Goal: Contribute content: Add original content to the website for others to see

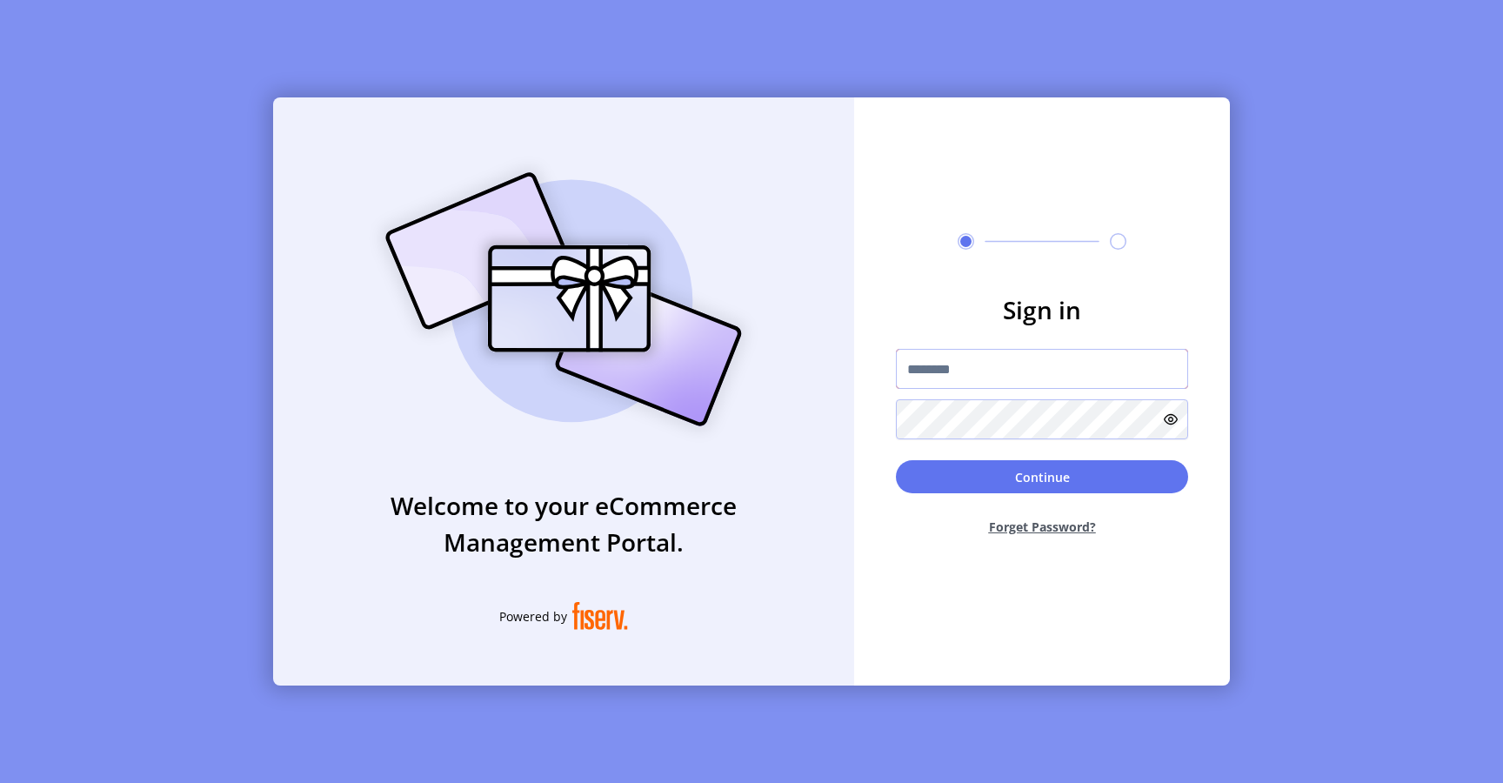
click at [1019, 366] on input "text" at bounding box center [1042, 369] width 292 height 40
type input "**********"
click at [958, 470] on button "Continue" at bounding box center [1042, 476] width 292 height 33
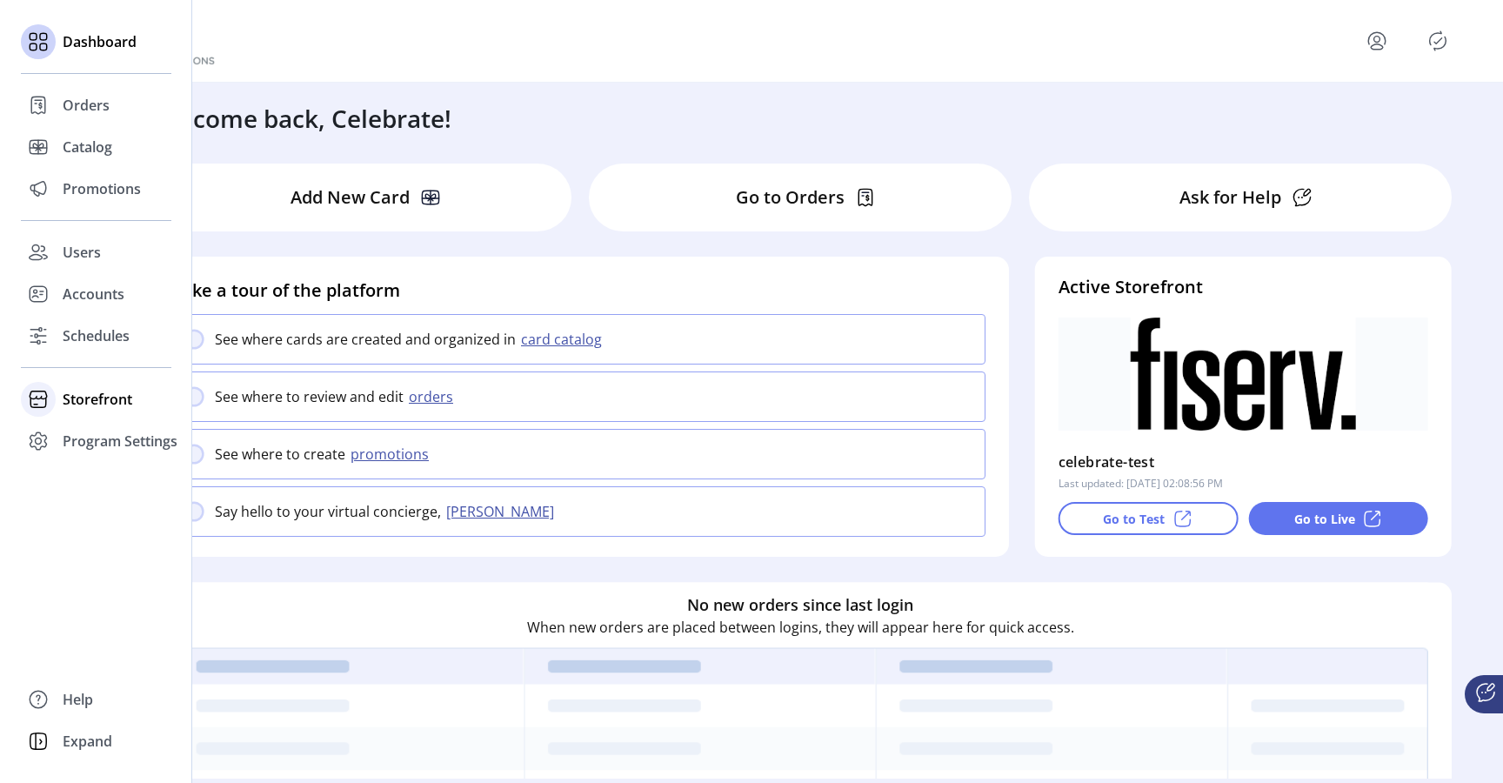
click at [101, 402] on span "Storefront" at bounding box center [98, 399] width 70 height 21
click at [109, 434] on span "Configuration" at bounding box center [108, 434] width 91 height 21
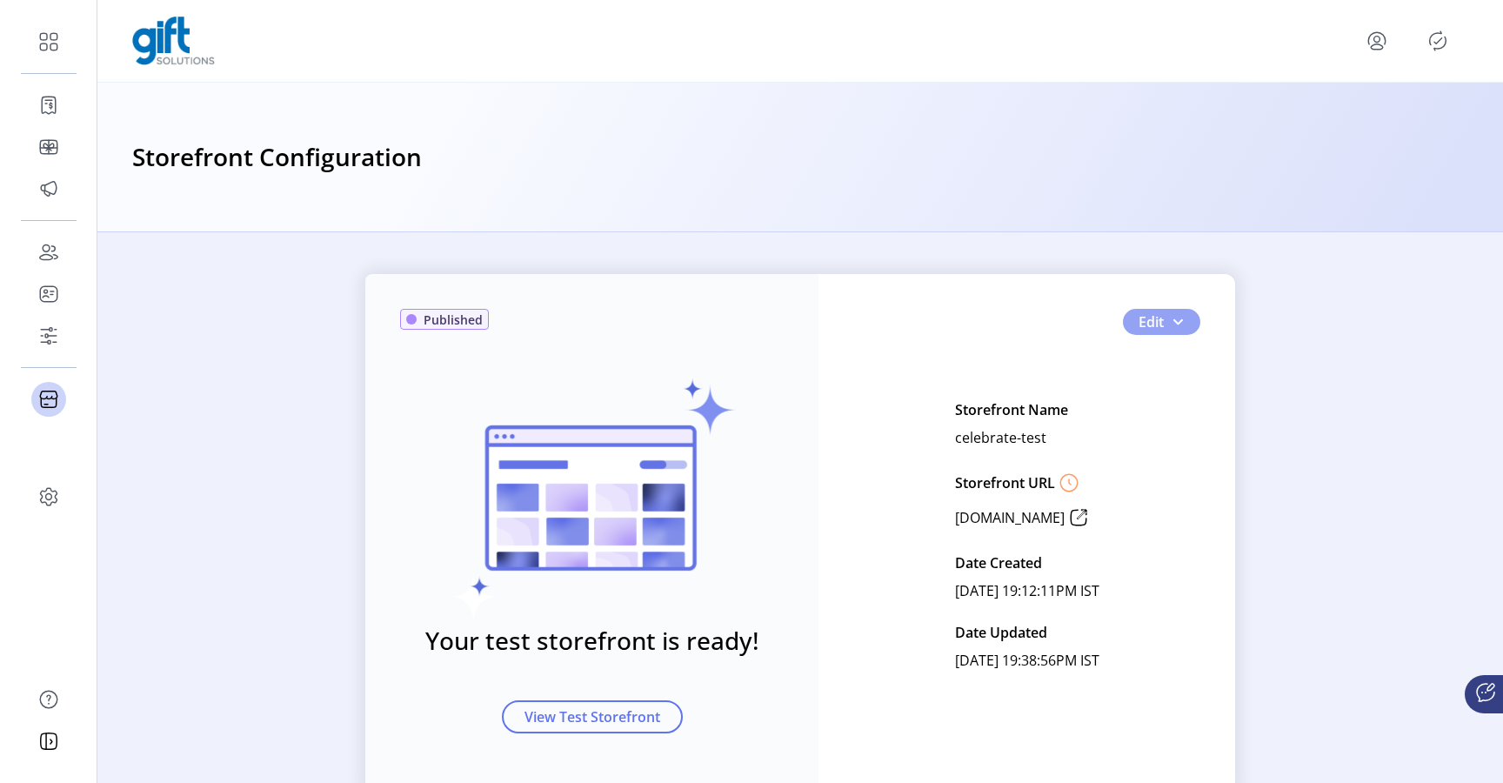
click at [1178, 324] on span "button" at bounding box center [1178, 322] width 14 height 14
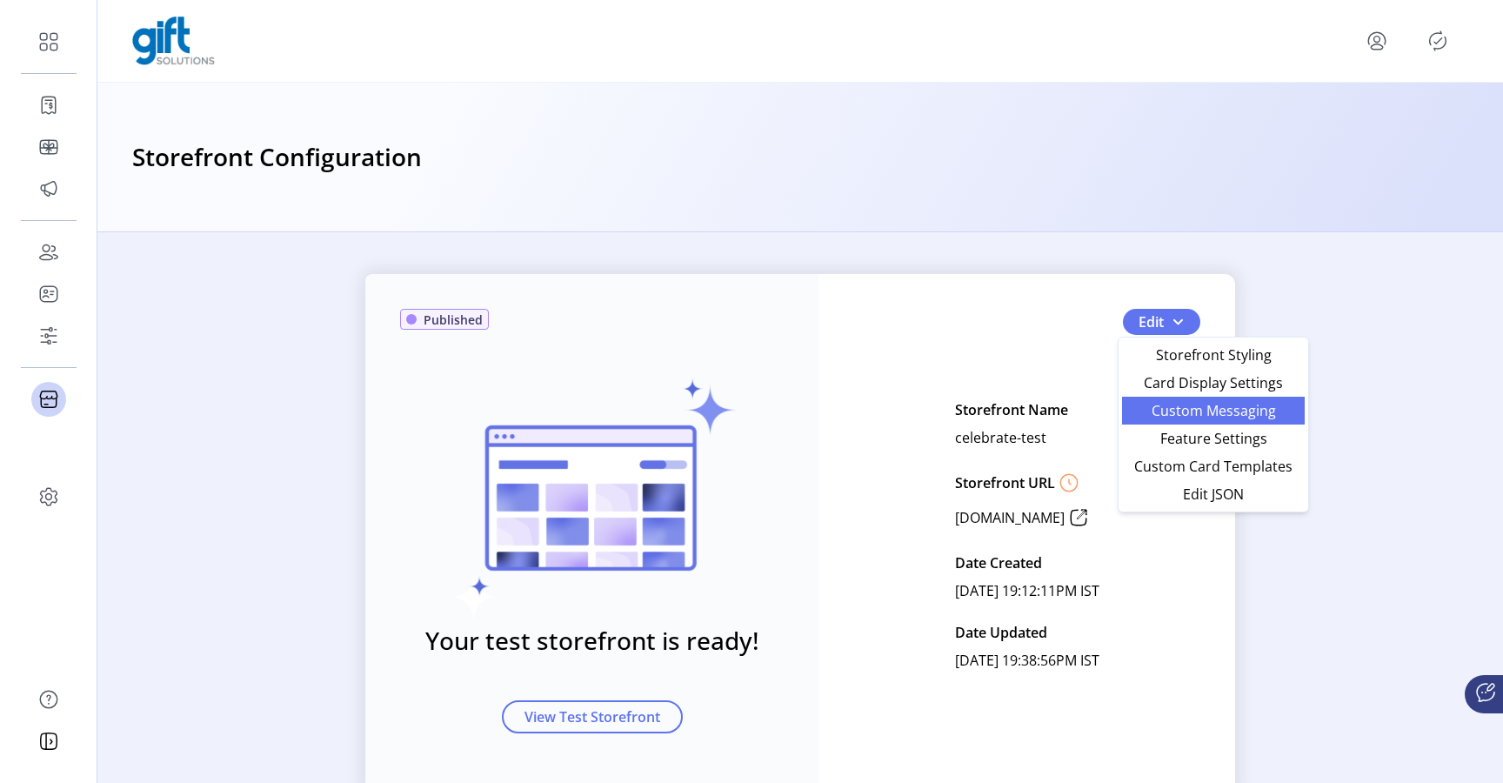
click at [1188, 412] on span "Custom Messaging" at bounding box center [1213, 411] width 162 height 14
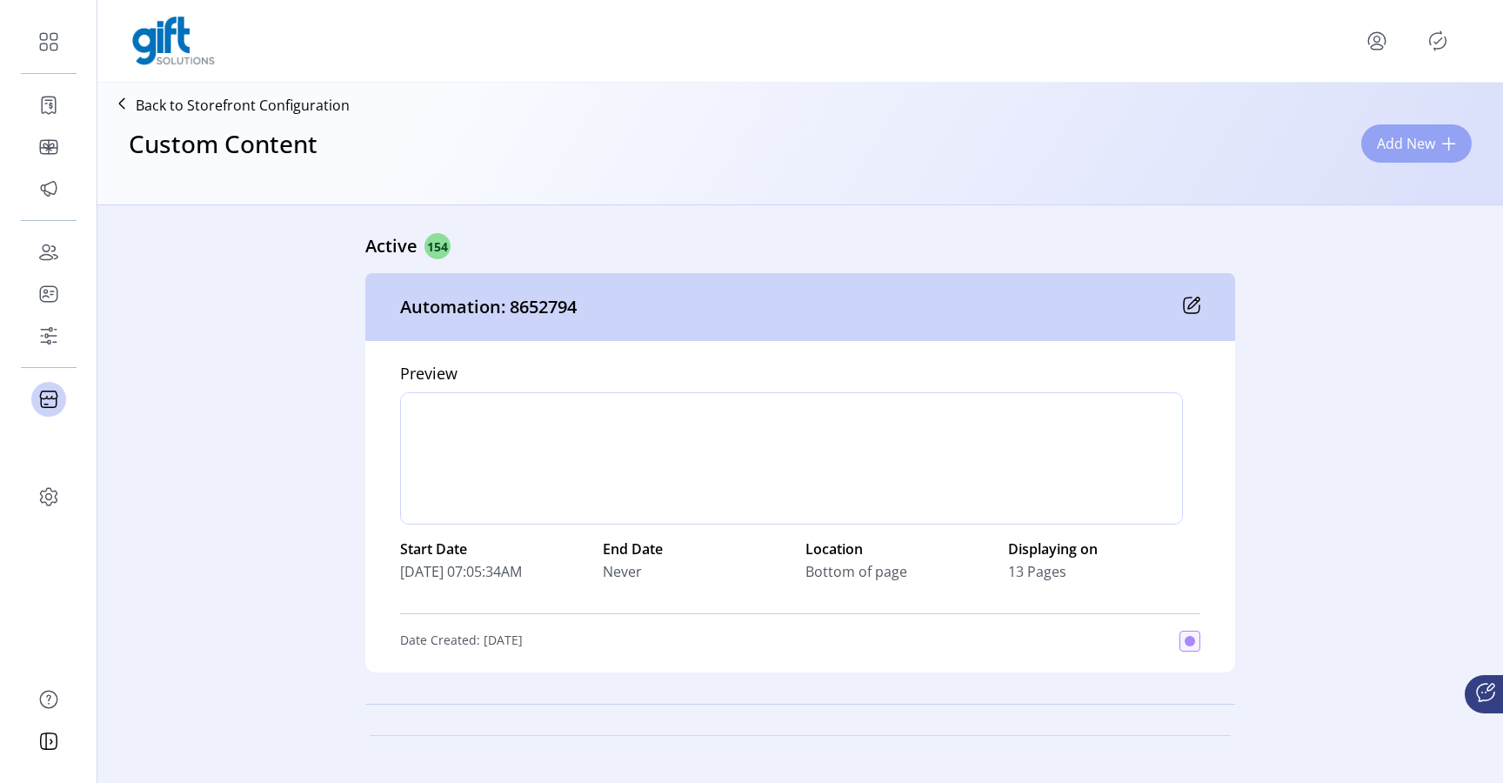
click at [1392, 145] on span "Add New" at bounding box center [1406, 143] width 58 height 21
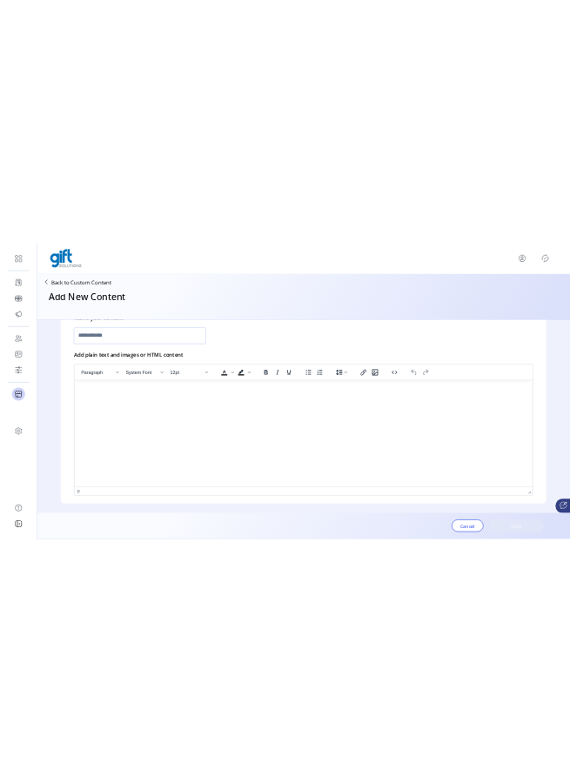
scroll to position [444, 0]
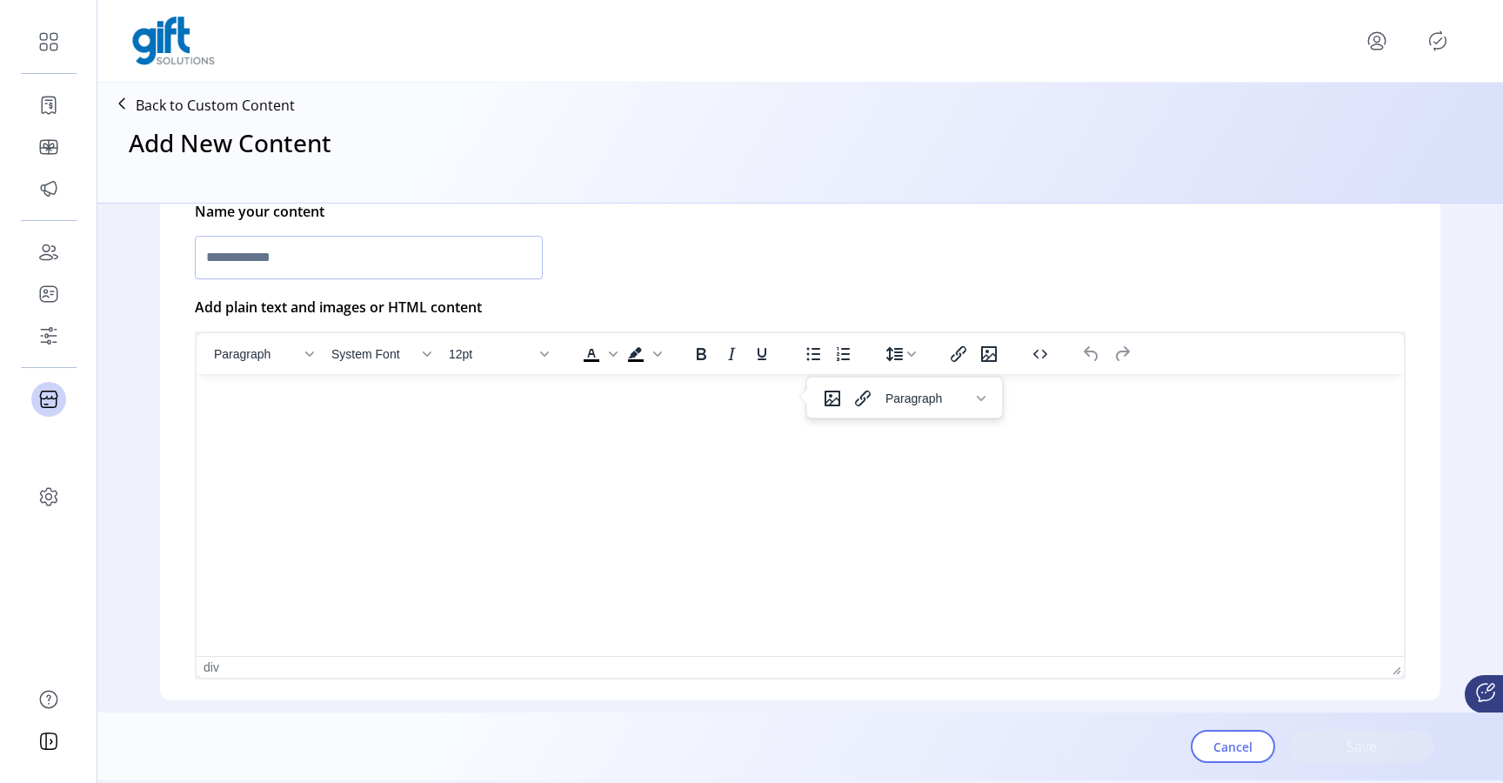
click at [842, 388] on html at bounding box center [800, 381] width 1207 height 14
click at [991, 357] on icon "Insert/edit image" at bounding box center [988, 354] width 21 height 21
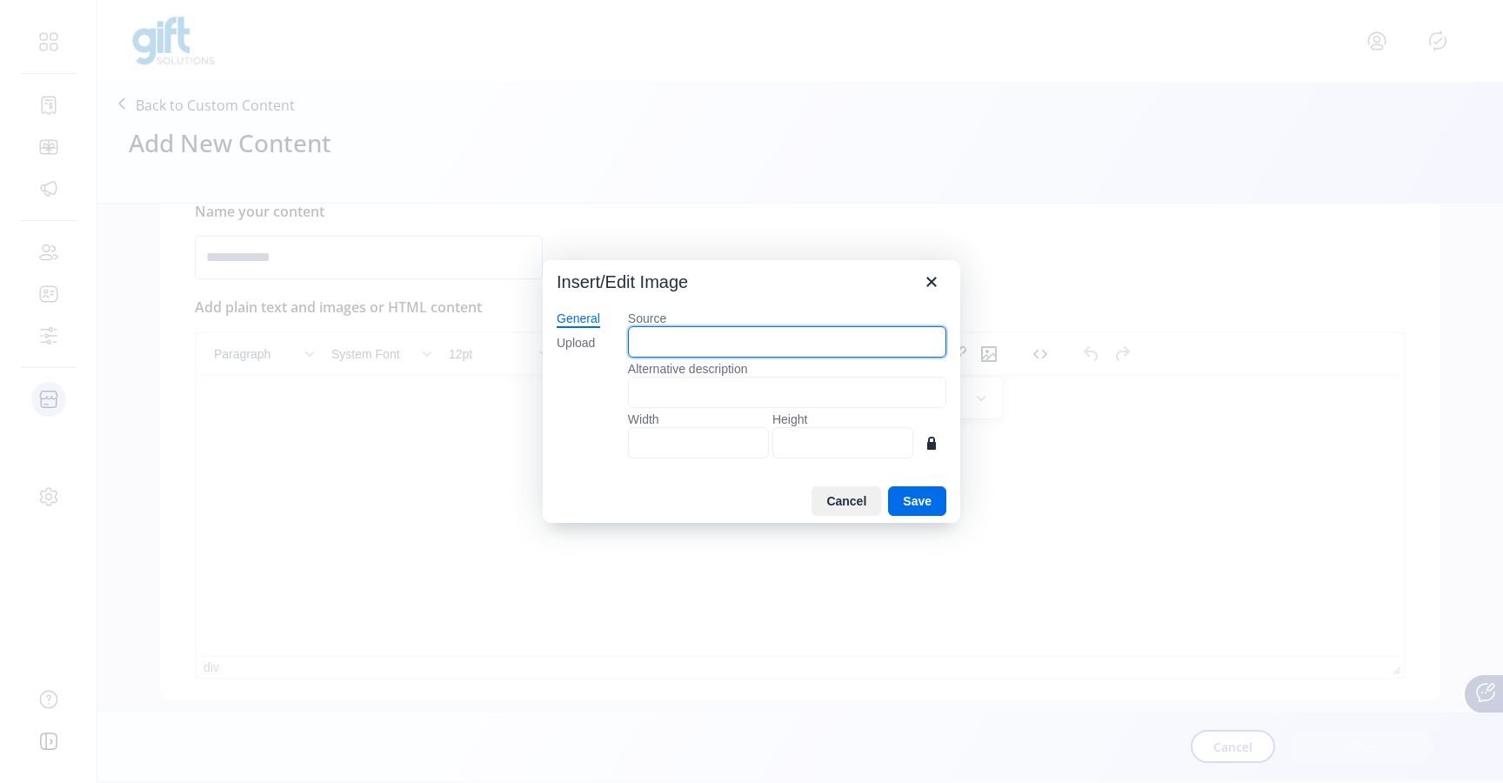
click at [789, 344] on input "Source" at bounding box center [787, 341] width 318 height 31
click at [578, 348] on div "Upload" at bounding box center [576, 343] width 38 height 17
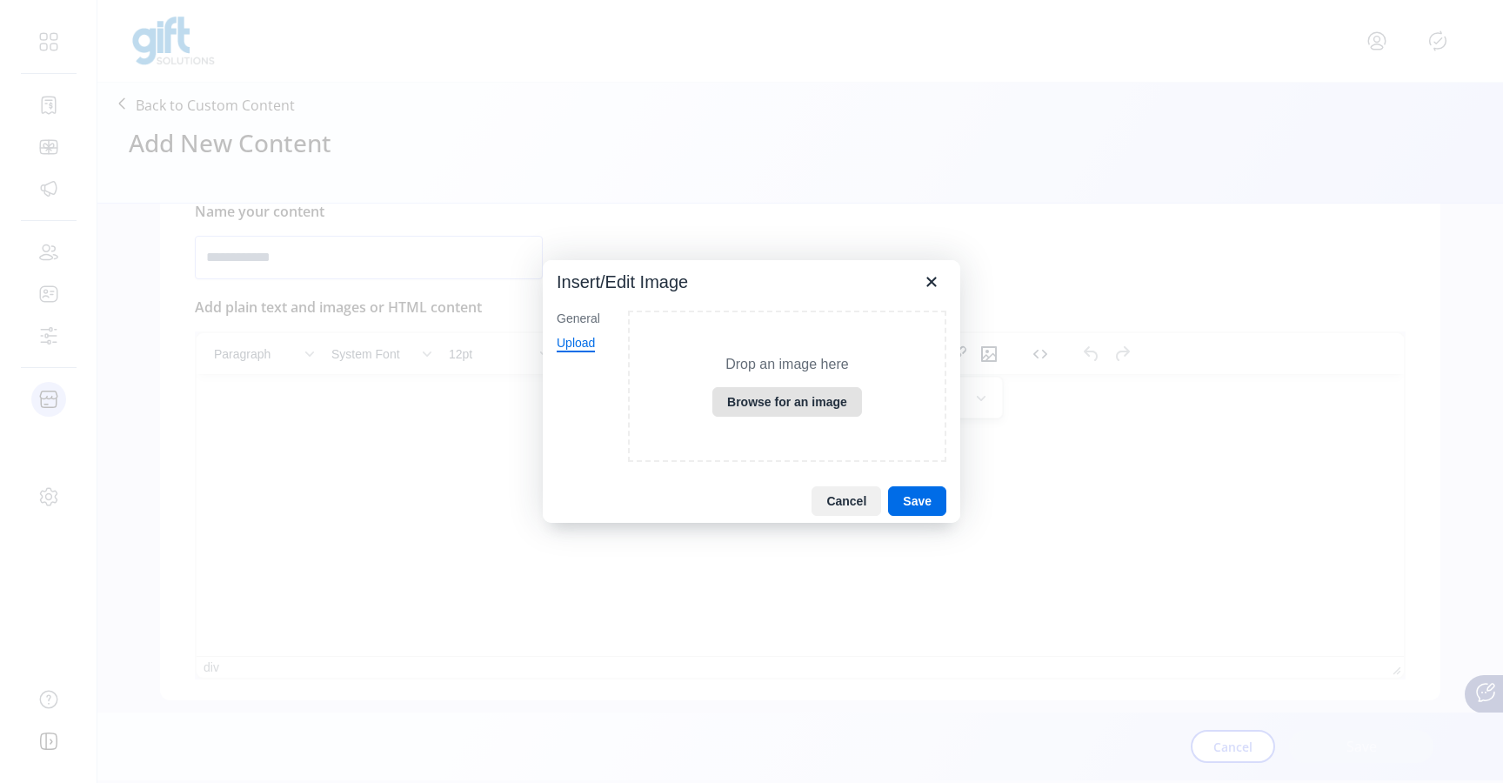
click at [788, 411] on button "Browse for an image" at bounding box center [787, 402] width 150 height 30
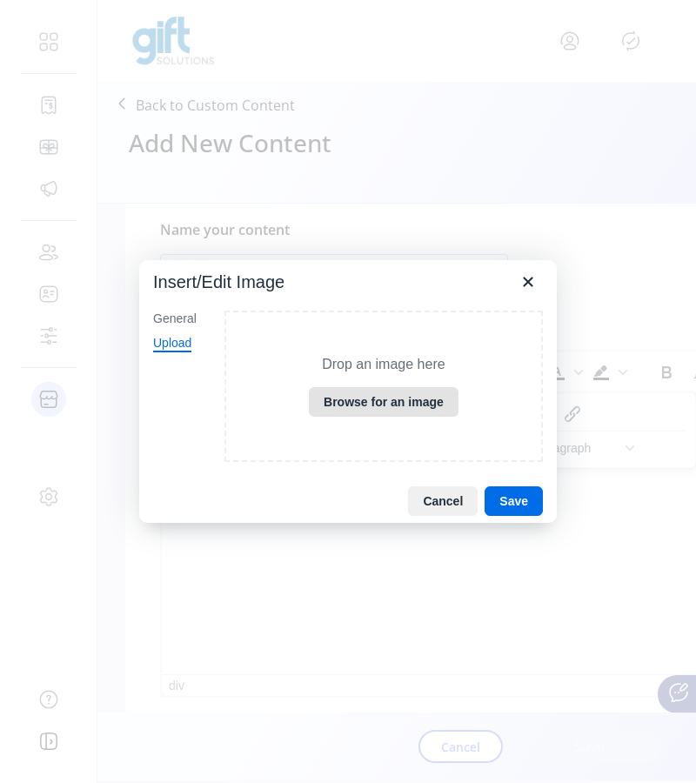
click at [412, 406] on button "Browse for an image" at bounding box center [384, 402] width 150 height 30
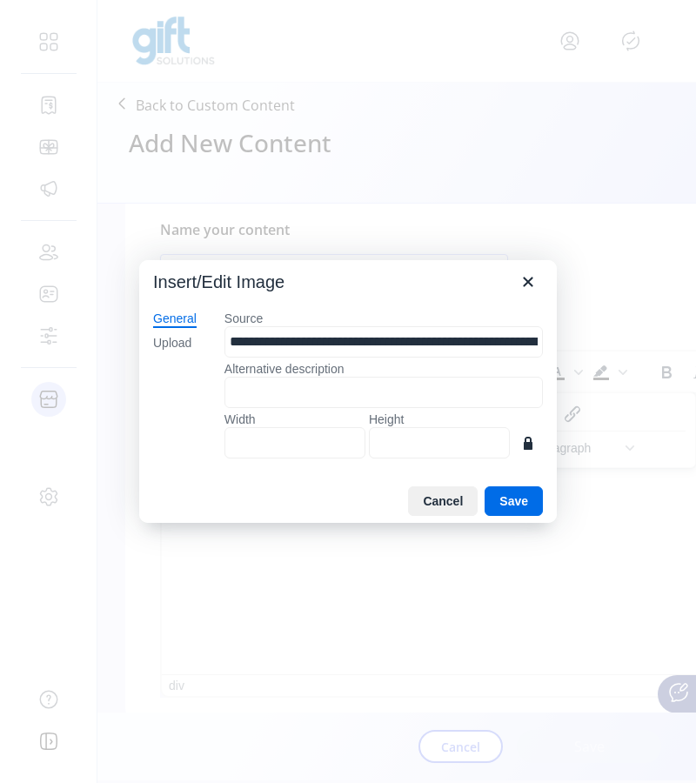
type input "***"
click at [304, 453] on input "***" at bounding box center [294, 442] width 141 height 31
type input "****"
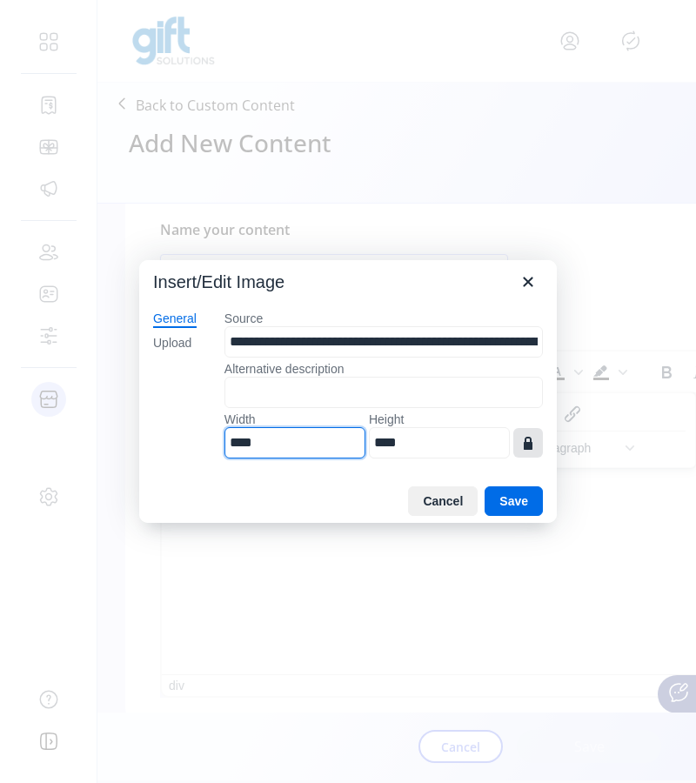
type input "****"
click at [531, 448] on icon "button" at bounding box center [528, 443] width 9 height 13
click at [531, 448] on icon "button" at bounding box center [528, 442] width 21 height 21
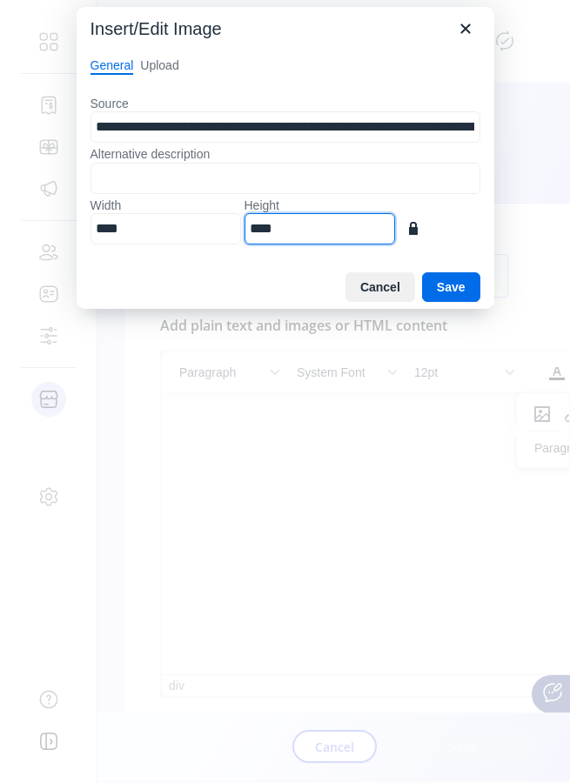
click at [308, 235] on input "****" at bounding box center [319, 228] width 150 height 31
click at [462, 290] on button "Save" at bounding box center [451, 287] width 58 height 30
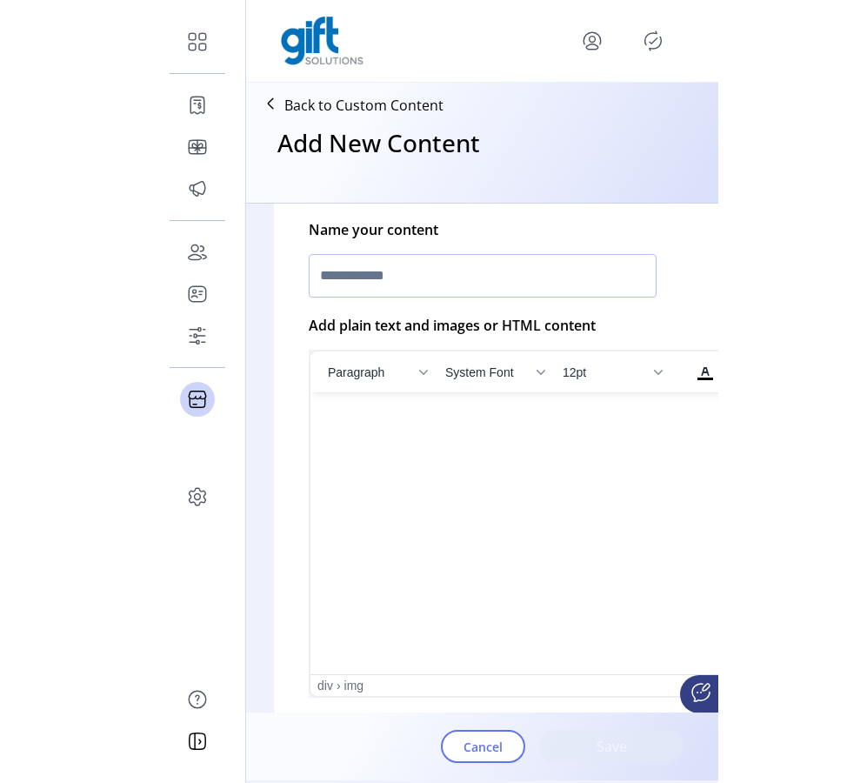
scroll to position [444, 64]
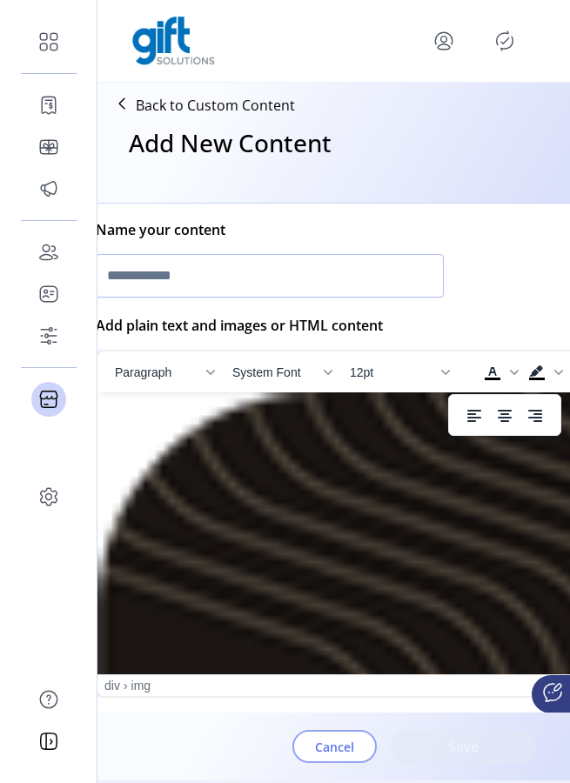
click at [331, 749] on span "Cancel" at bounding box center [334, 747] width 39 height 18
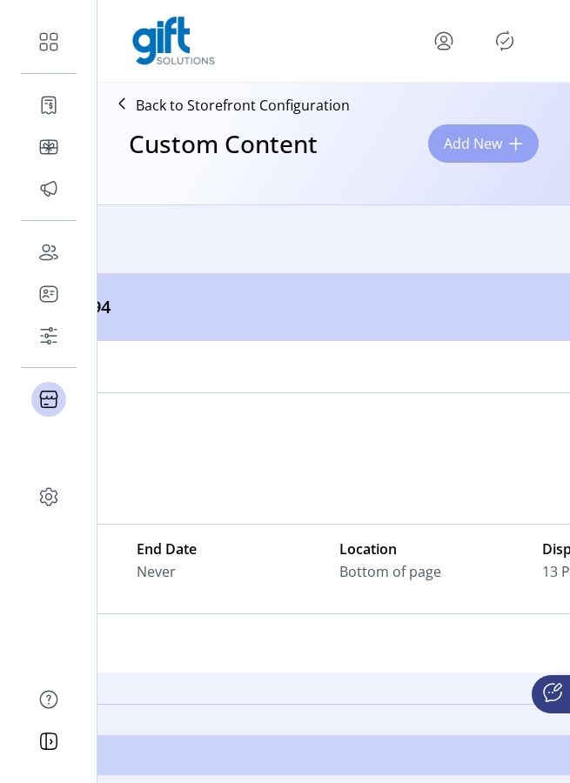
click at [502, 138] on span "Add New" at bounding box center [473, 143] width 58 height 21
click at [502, 151] on span "Add New" at bounding box center [473, 143] width 58 height 21
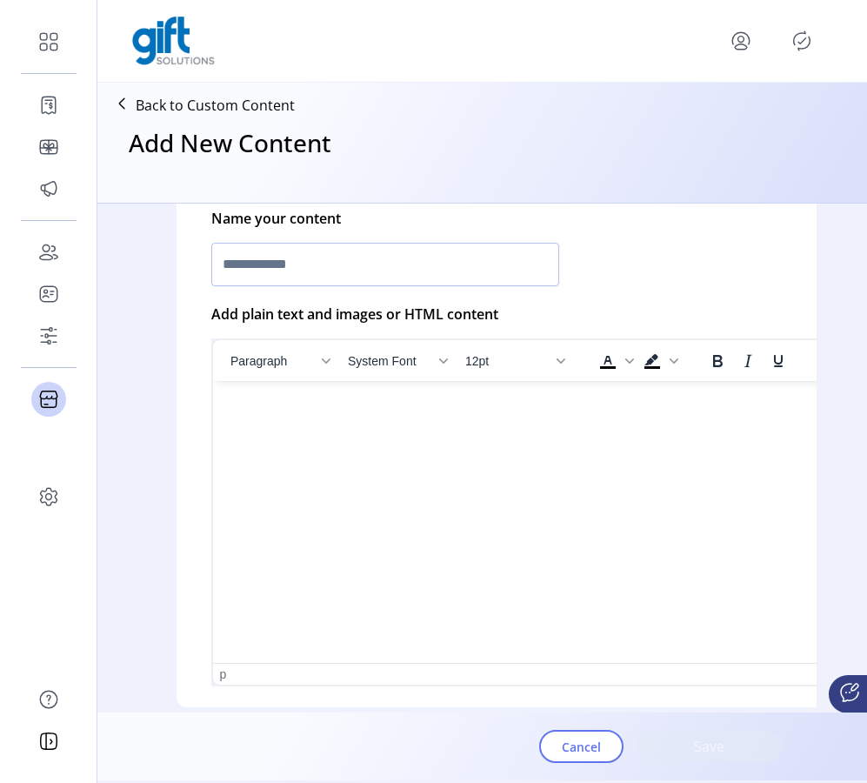
scroll to position [456, 157]
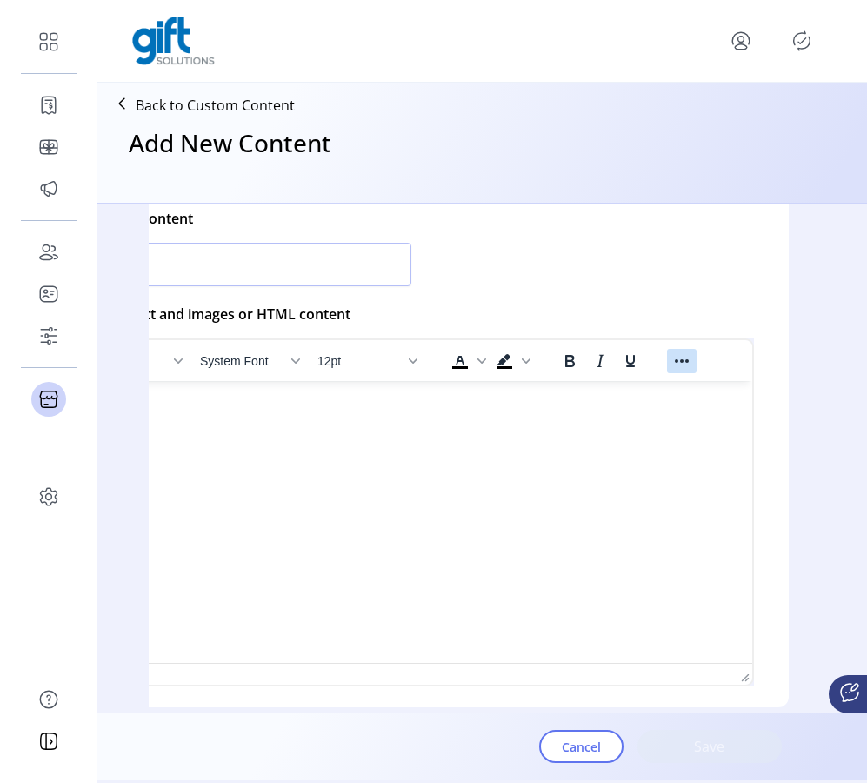
click at [678, 362] on icon "Reveal or hide additional toolbar items" at bounding box center [682, 360] width 14 height 3
click at [529, 400] on icon "Insert/edit image" at bounding box center [530, 394] width 16 height 16
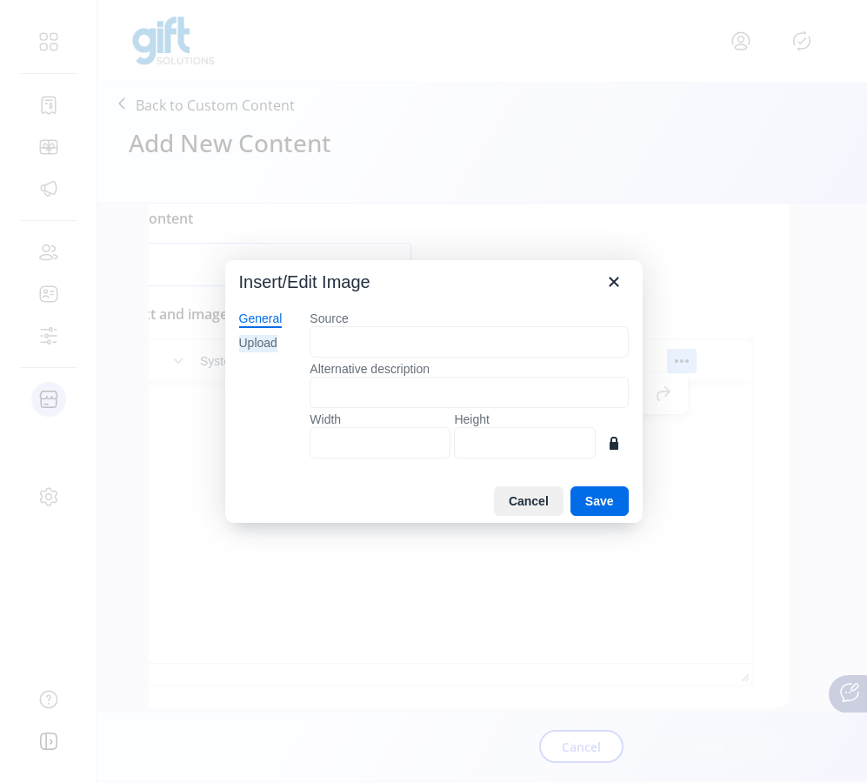
click at [265, 348] on div "Upload" at bounding box center [258, 343] width 38 height 17
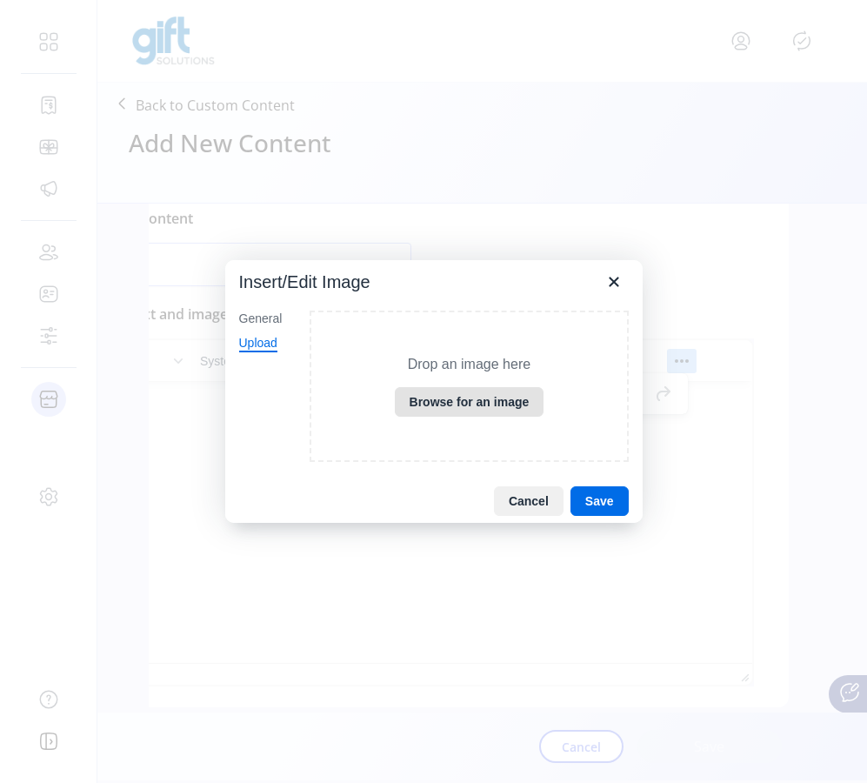
click at [456, 405] on button "Browse for an image" at bounding box center [470, 402] width 150 height 30
click at [520, 403] on button "Browse for an image" at bounding box center [470, 402] width 150 height 30
click at [605, 502] on button "Save" at bounding box center [600, 501] width 58 height 30
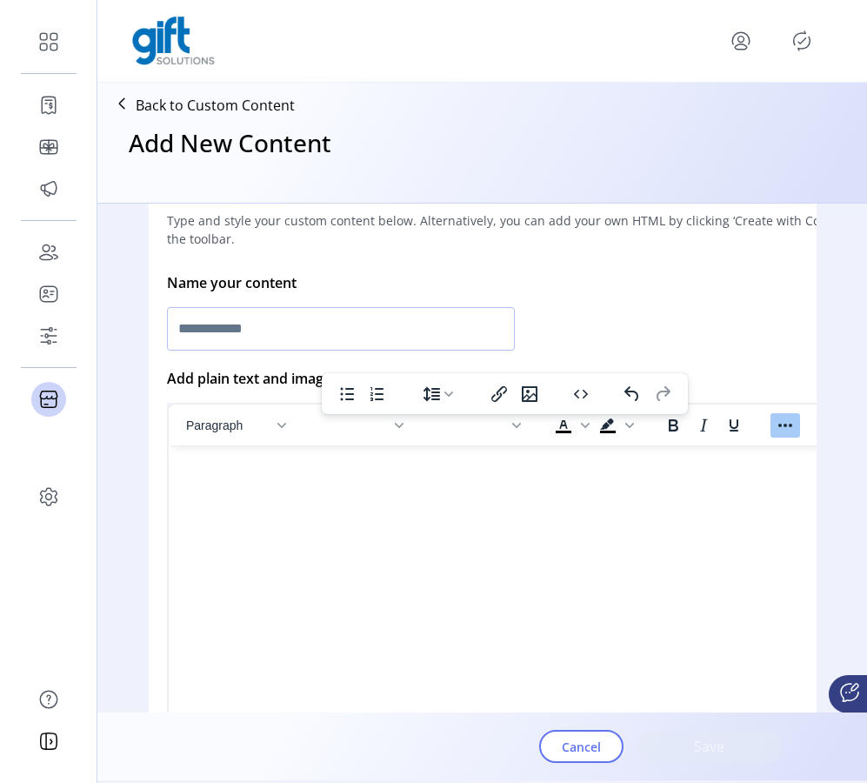
scroll to position [386, 44]
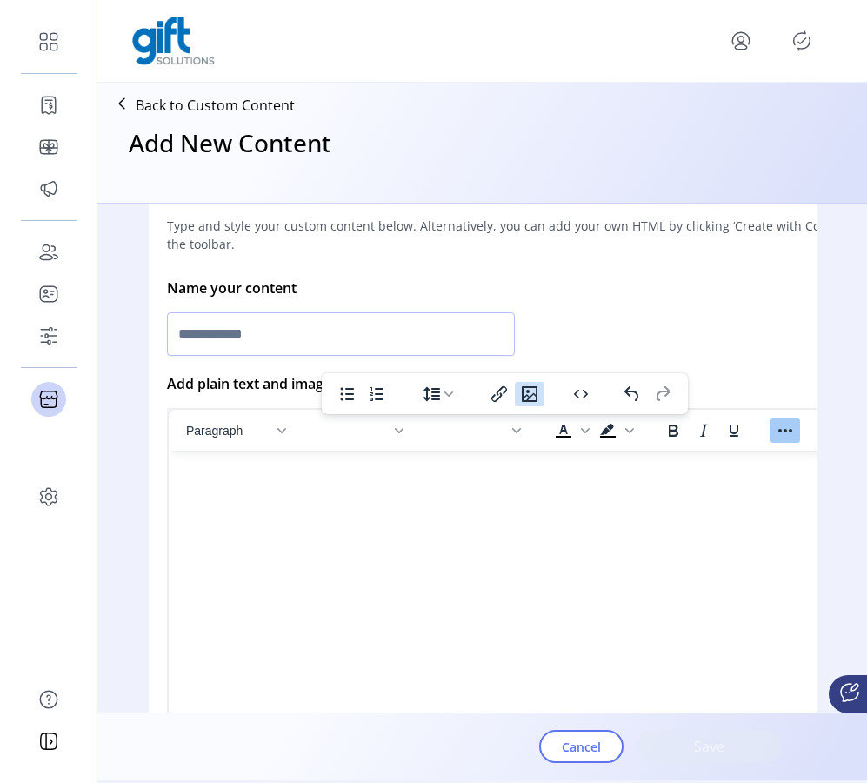
click at [532, 395] on icon "Insert/edit image" at bounding box center [529, 394] width 21 height 21
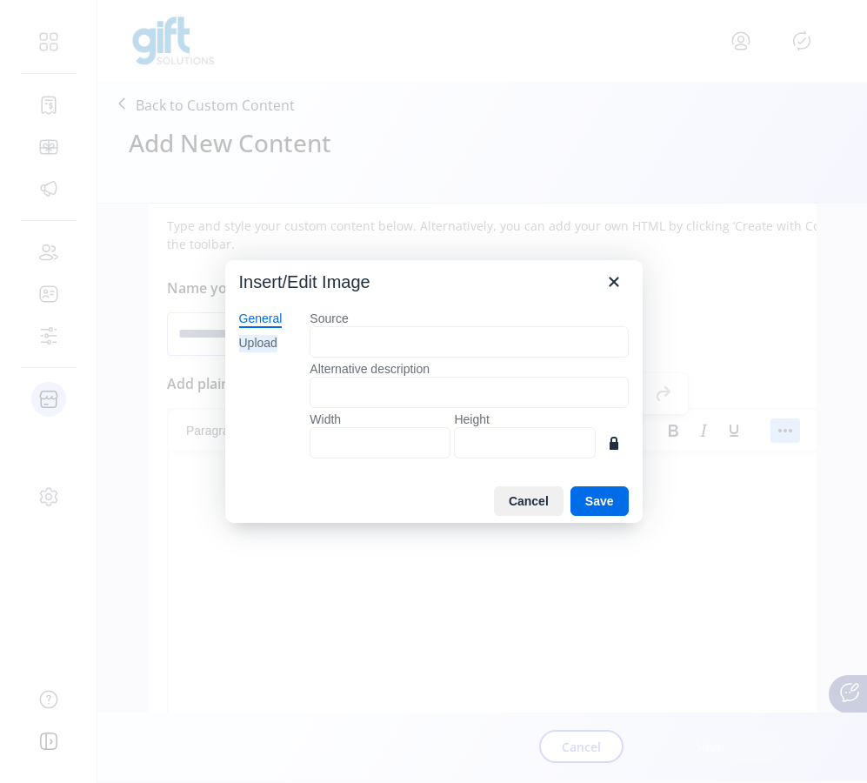
click at [257, 351] on div "Upload" at bounding box center [258, 343] width 38 height 17
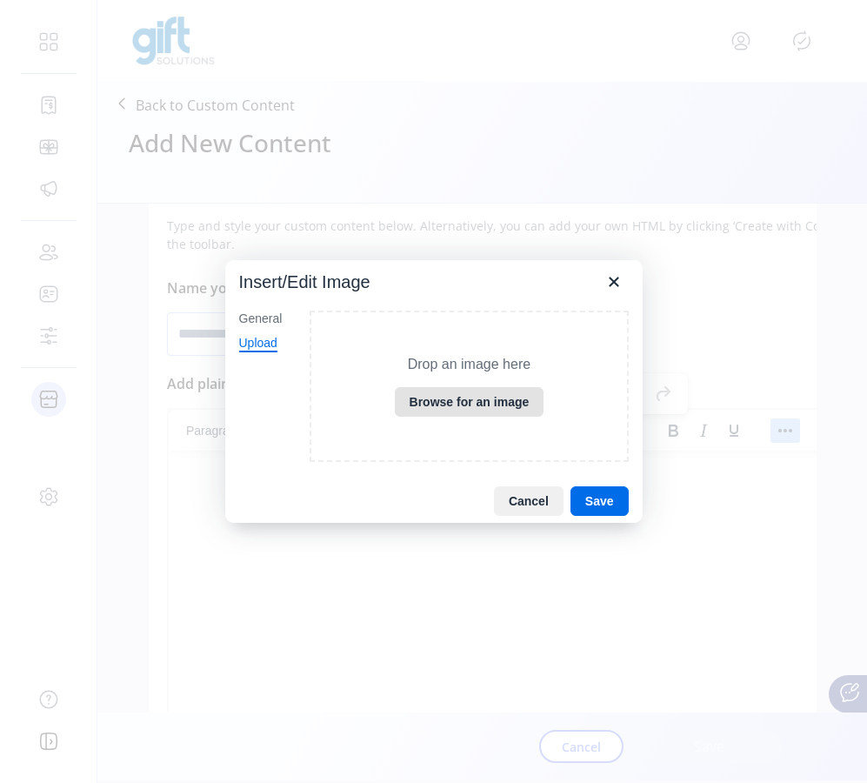
click at [457, 397] on button "Browse for an image" at bounding box center [470, 402] width 150 height 30
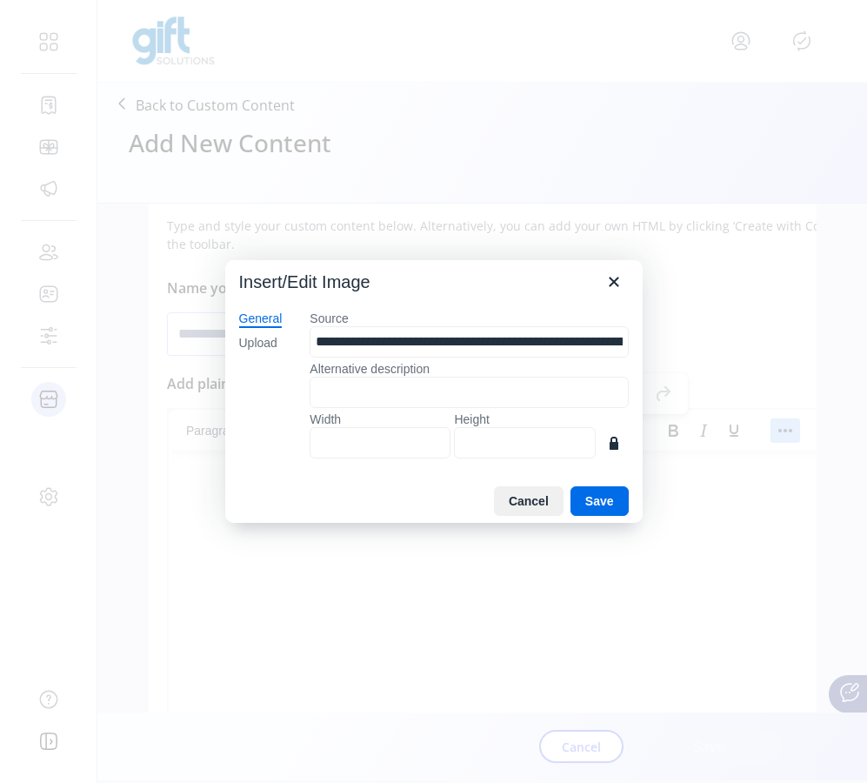
type input "***"
click at [590, 495] on button "Save" at bounding box center [600, 501] width 58 height 30
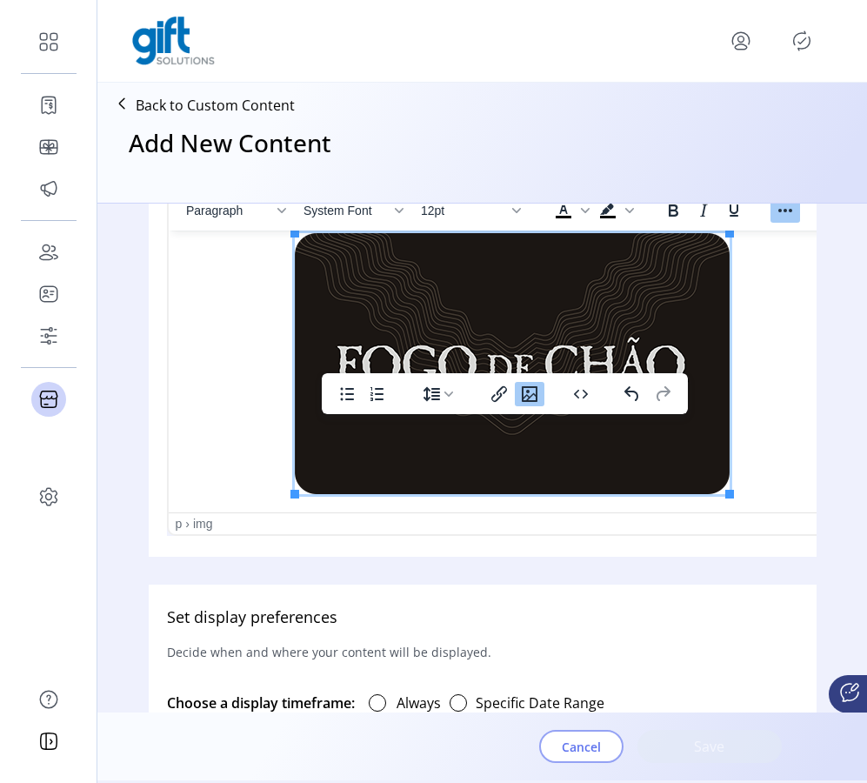
scroll to position [632, 44]
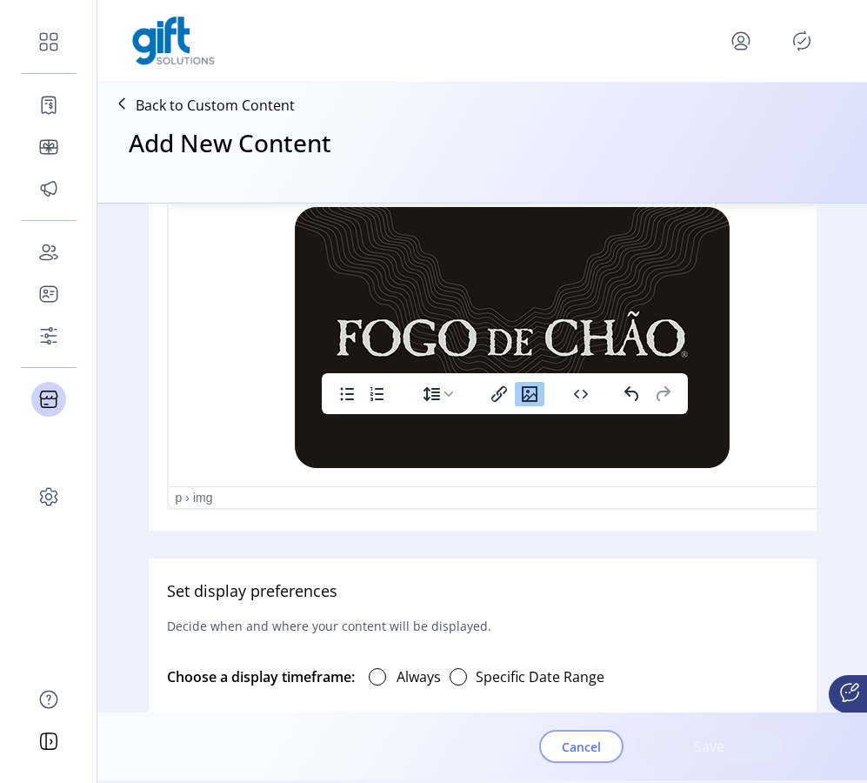
click at [583, 750] on span "Cancel" at bounding box center [581, 747] width 39 height 18
